Goal: Transaction & Acquisition: Purchase product/service

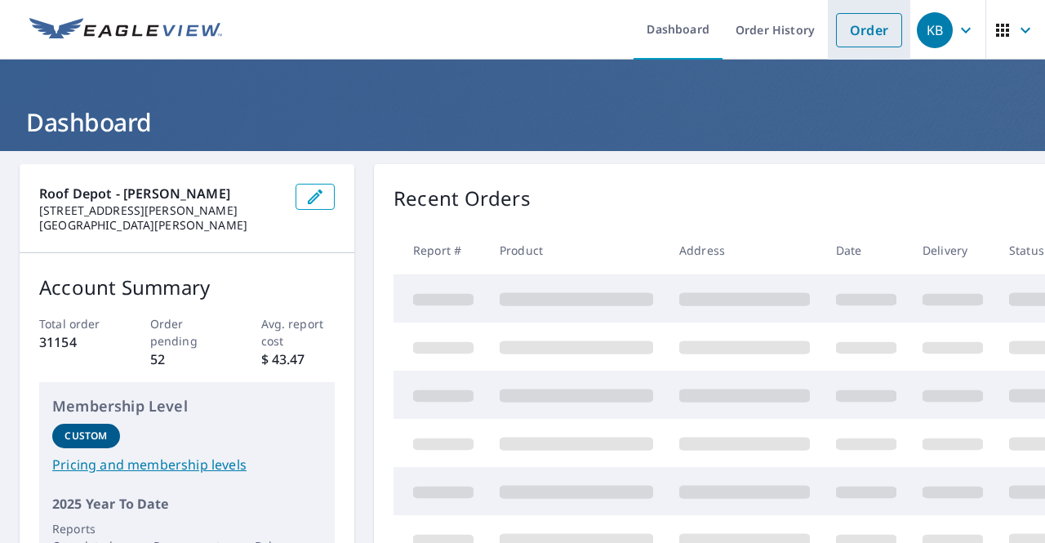
click at [862, 25] on link "Order" at bounding box center [869, 30] width 66 height 34
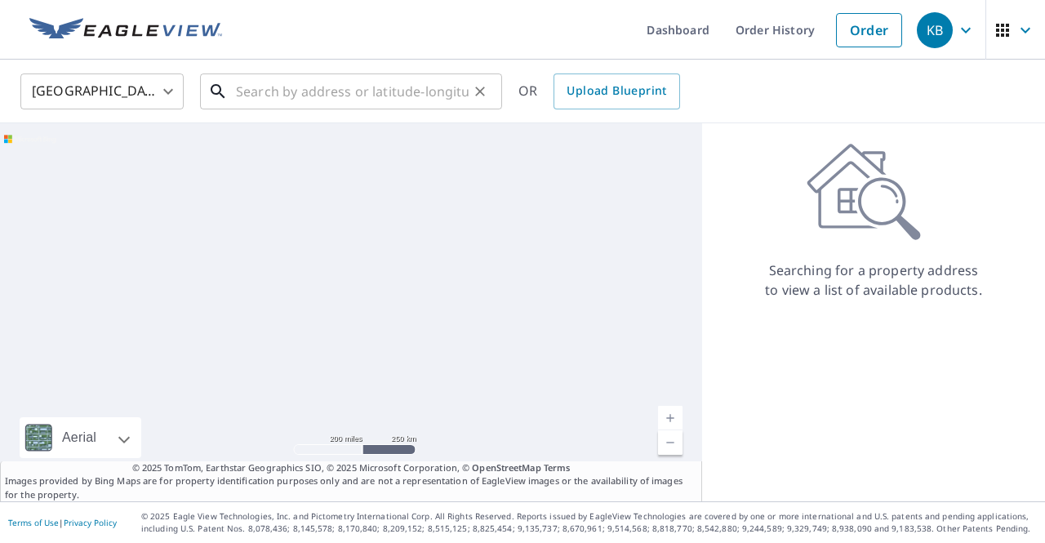
click at [294, 86] on input "text" at bounding box center [352, 92] width 233 height 46
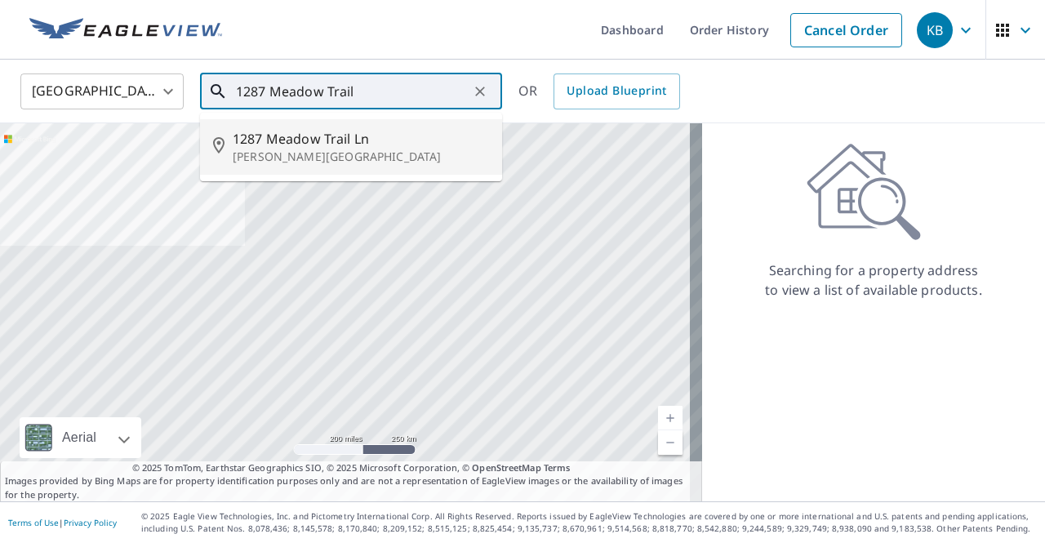
click at [321, 135] on span "1287 Meadow Trail Ln" at bounding box center [361, 139] width 256 height 20
type input "1287 Meadow Trail [PERSON_NAME][GEOGRAPHIC_DATA]"
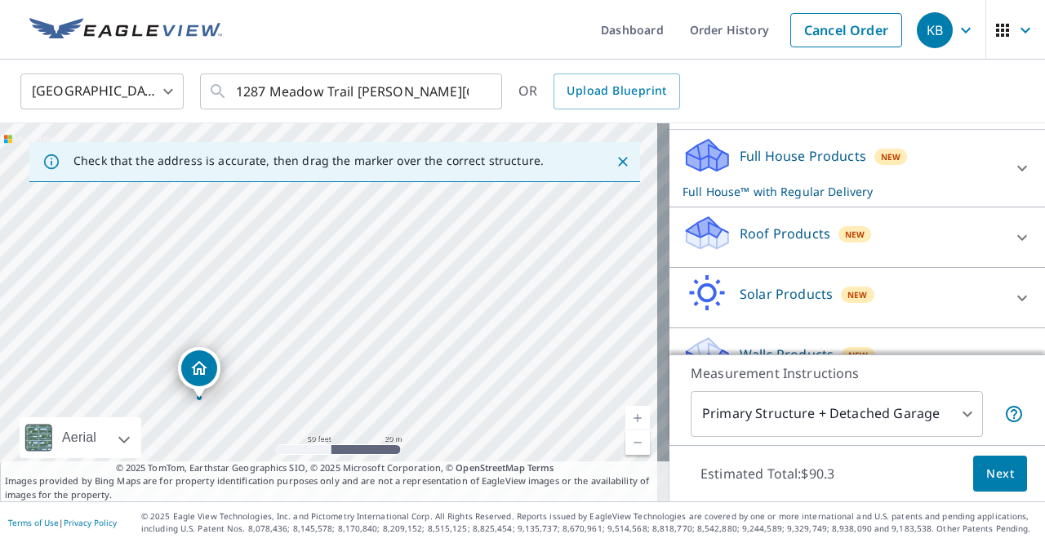
scroll to position [178, 0]
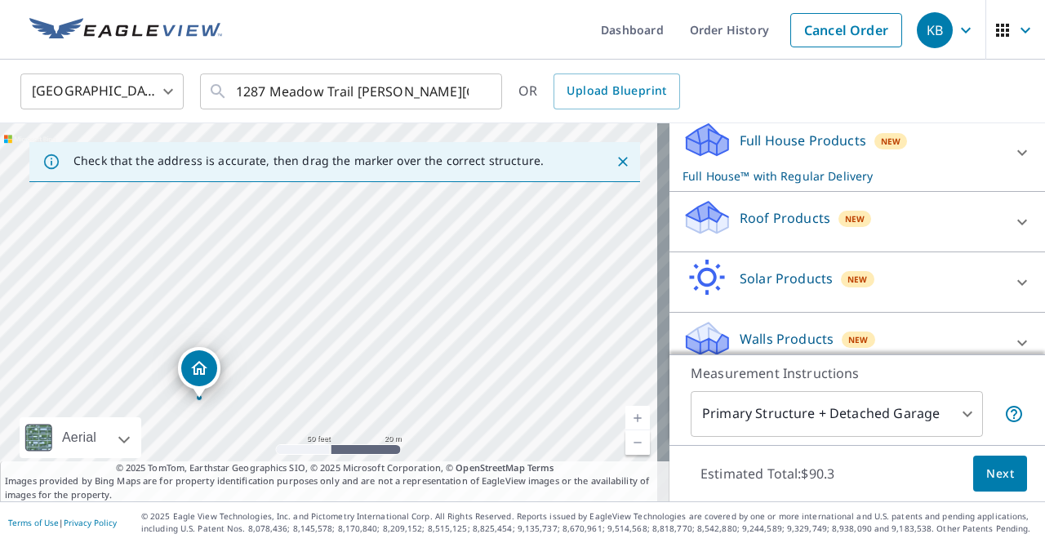
click at [1013, 212] on icon at bounding box center [1023, 222] width 20 height 20
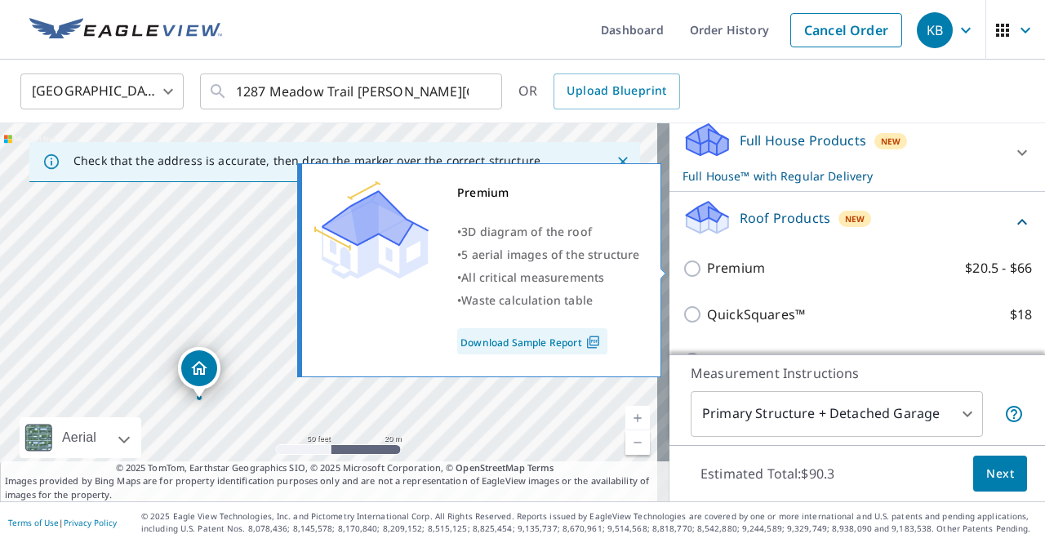
click at [714, 268] on p "Premium" at bounding box center [736, 268] width 58 height 20
click at [707, 268] on input "Premium $20.5 - $66" at bounding box center [695, 269] width 25 height 20
checkbox input "true"
checkbox input "false"
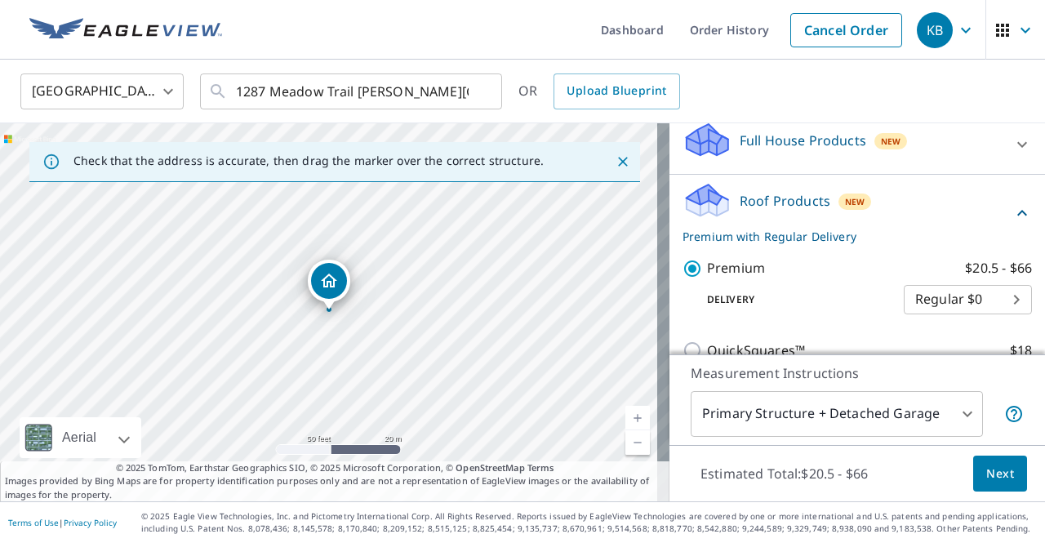
click at [987, 470] on span "Next" at bounding box center [1001, 474] width 28 height 20
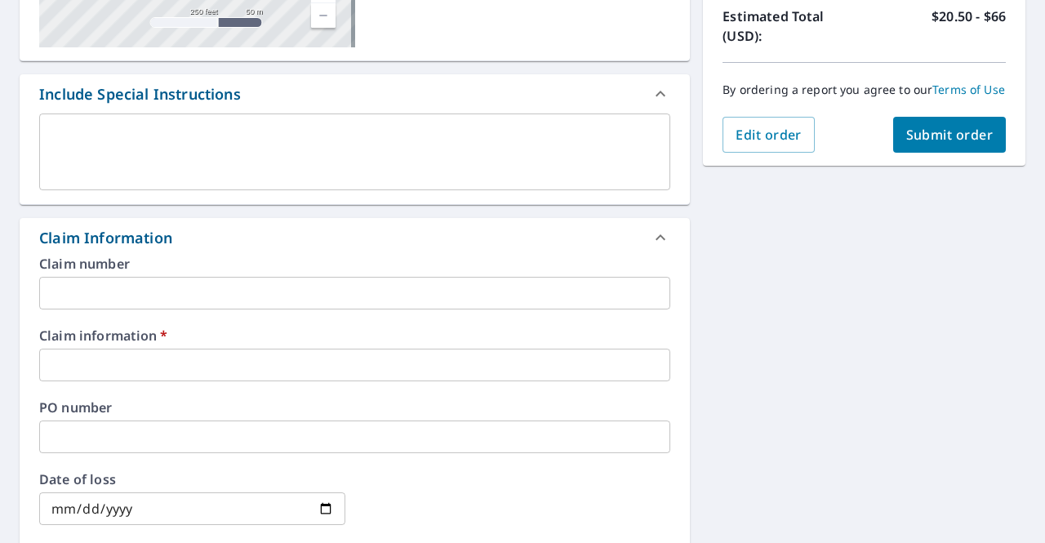
scroll to position [374, 0]
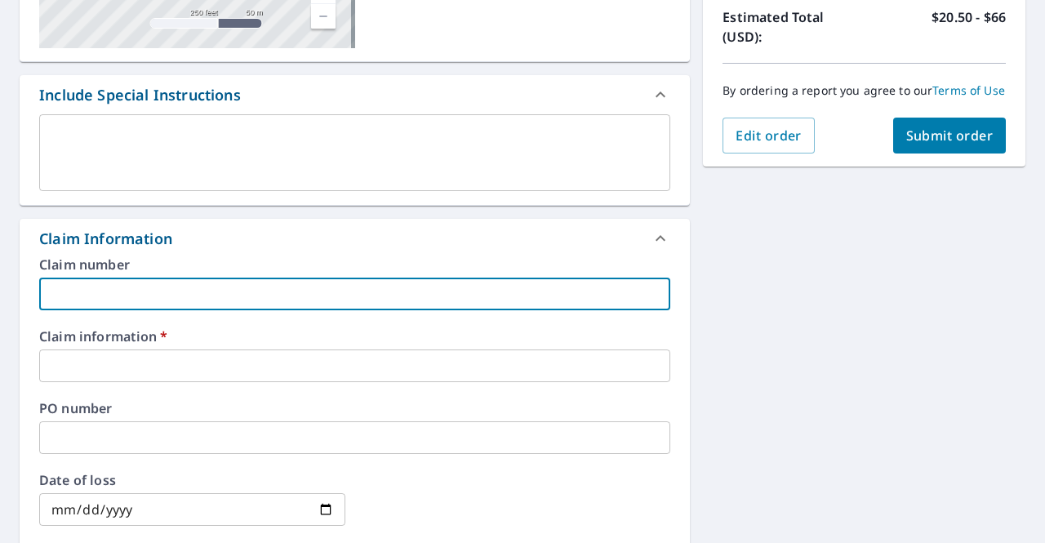
click at [158, 292] on input "text" at bounding box center [354, 294] width 631 height 33
type input "505091"
checkbox input "true"
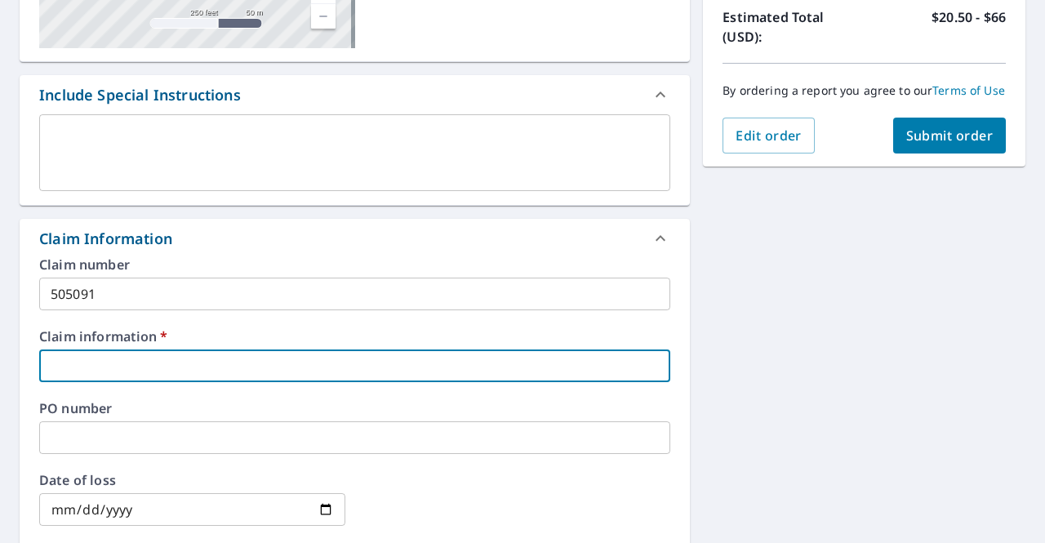
click at [111, 354] on input "text" at bounding box center [354, 366] width 631 height 33
type input "[PERSON_NAME] Contracting"
checkbox input "true"
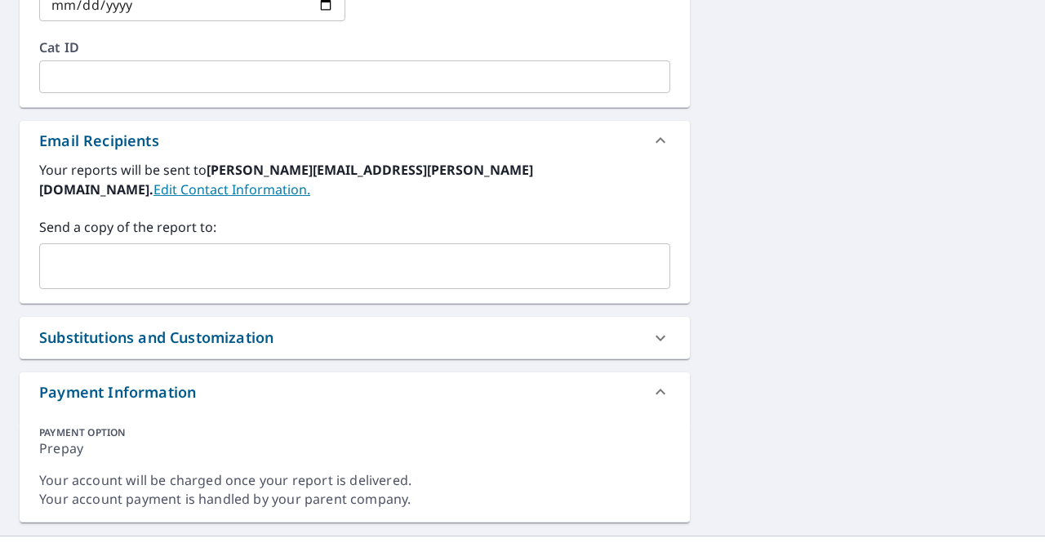
scroll to position [877, 0]
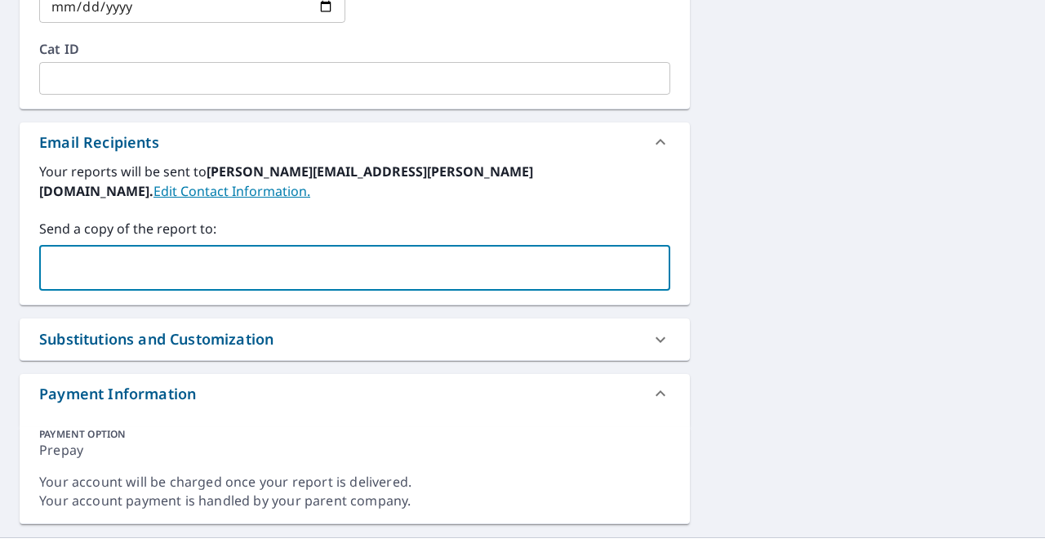
click at [124, 254] on input "text" at bounding box center [343, 267] width 592 height 31
type input "[PERSON_NAME][EMAIL_ADDRESS][DOMAIN_NAME]"
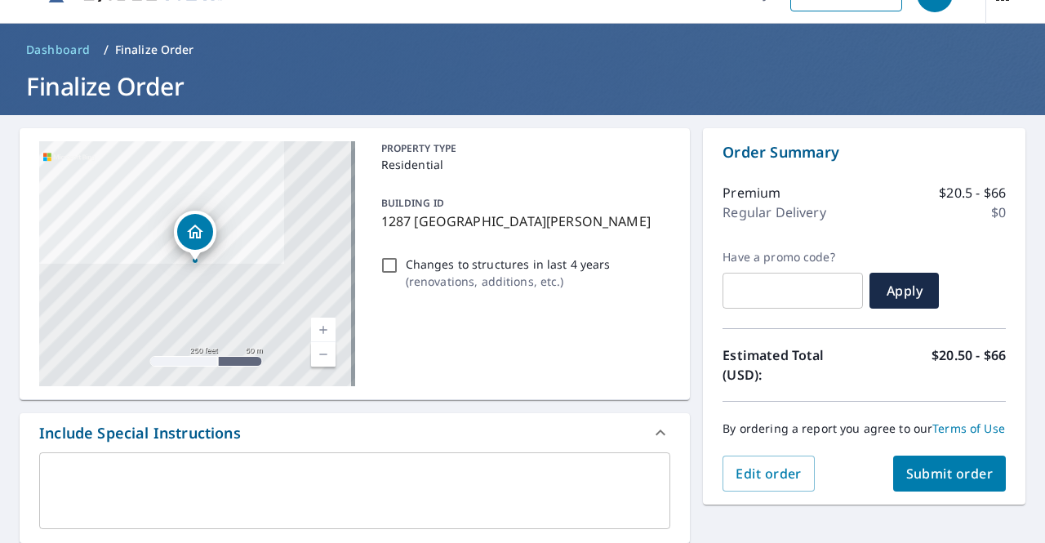
scroll to position [30, 0]
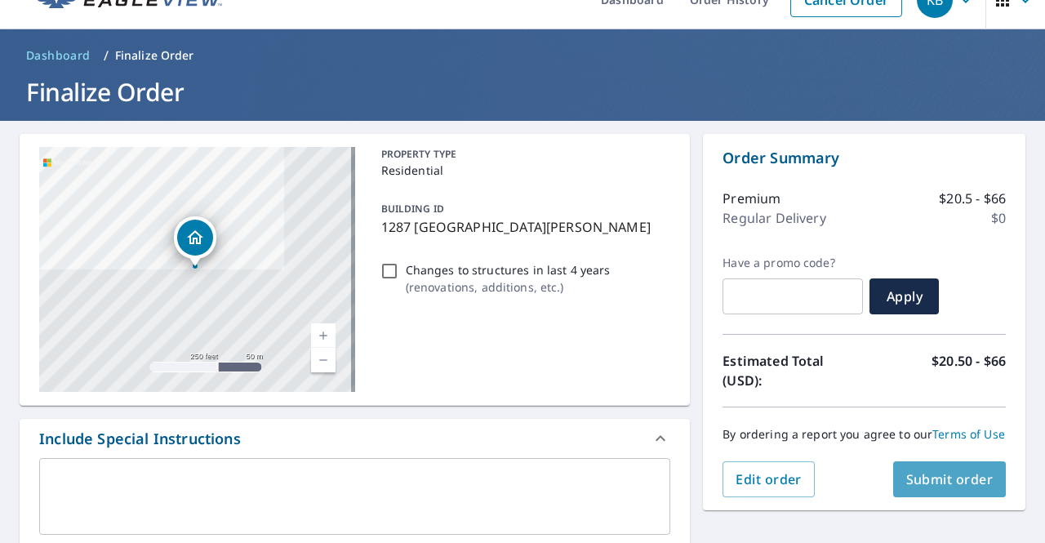
click at [929, 488] on span "Submit order" at bounding box center [950, 479] width 87 height 18
checkbox input "true"
